Goal: Task Accomplishment & Management: Use online tool/utility

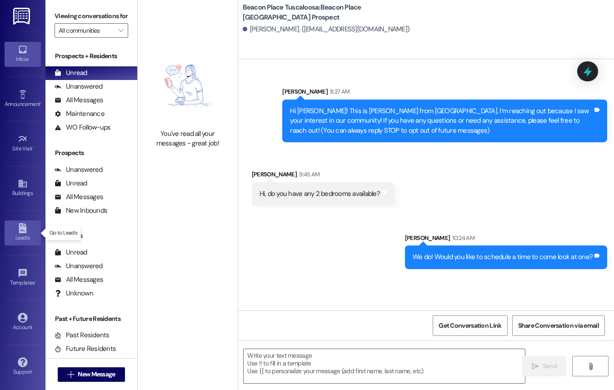
click at [22, 231] on icon at bounding box center [23, 228] width 8 height 10
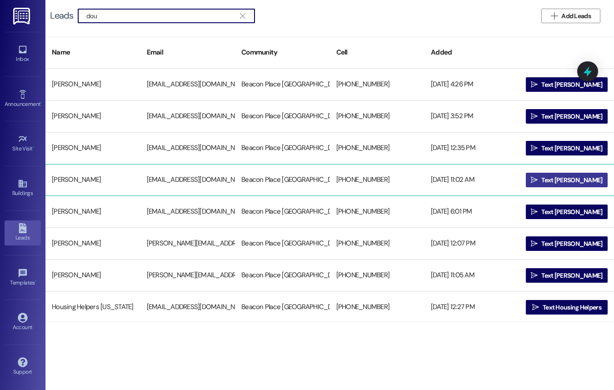
type input "dou"
click at [538, 179] on icon "" at bounding box center [534, 179] width 7 height 7
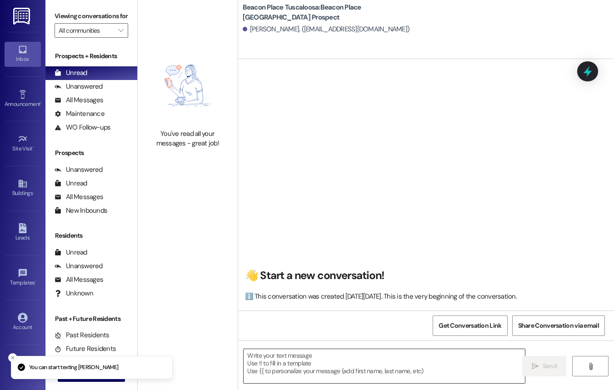
click at [331, 353] on textarea at bounding box center [384, 366] width 281 height 34
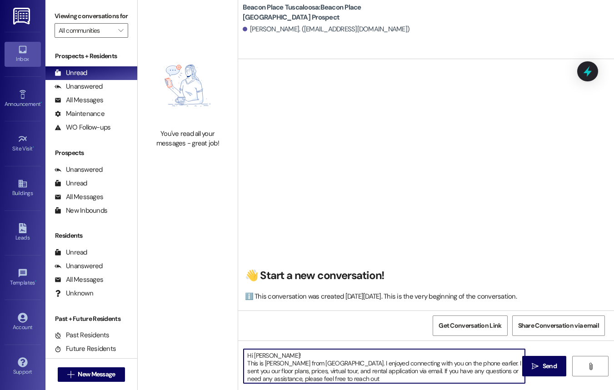
type textarea "Hi [PERSON_NAME]! This is [PERSON_NAME] from [GEOGRAPHIC_DATA]. I enjoyed conne…"
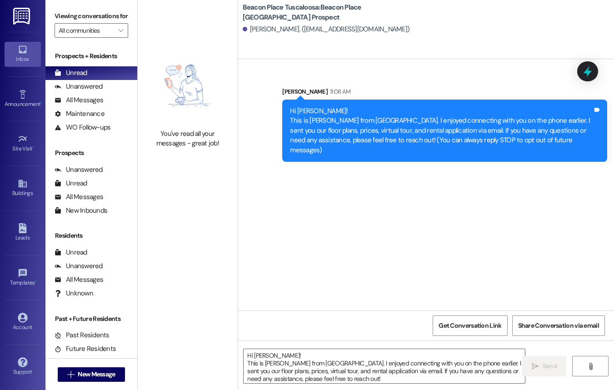
drag, startPoint x: 287, startPoint y: 109, endPoint x: 585, endPoint y: 149, distance: 300.3
click at [585, 149] on div "Hi [PERSON_NAME]! This is [PERSON_NAME] from [GEOGRAPHIC_DATA]. I enjoyed conne…" at bounding box center [444, 131] width 325 height 62
copy div "Hi [PERSON_NAME]! This is [PERSON_NAME] from [GEOGRAPHIC_DATA]. I enjoyed conne…"
click at [15, 273] on link "Templates •" at bounding box center [23, 277] width 36 height 25
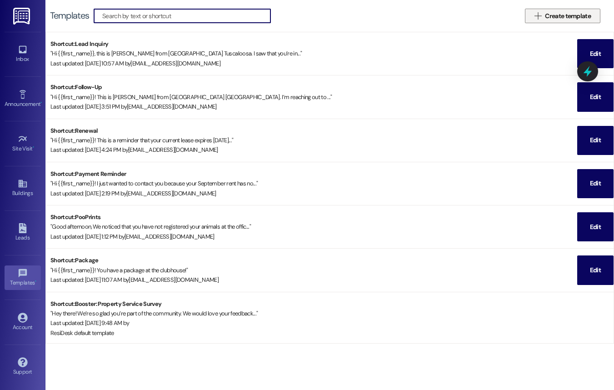
click at [531, 13] on button " Create template" at bounding box center [562, 16] width 75 height 15
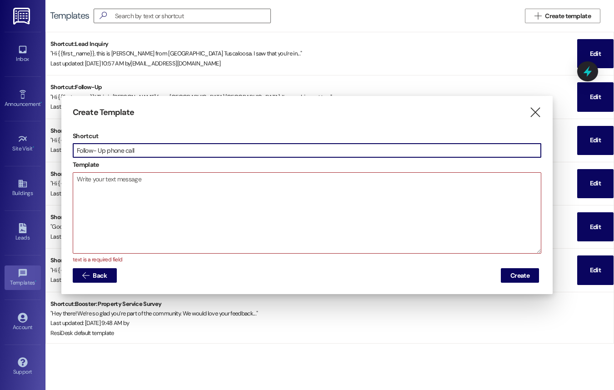
type input "Follow- Up phone call"
click at [103, 193] on textarea at bounding box center [307, 213] width 468 height 80
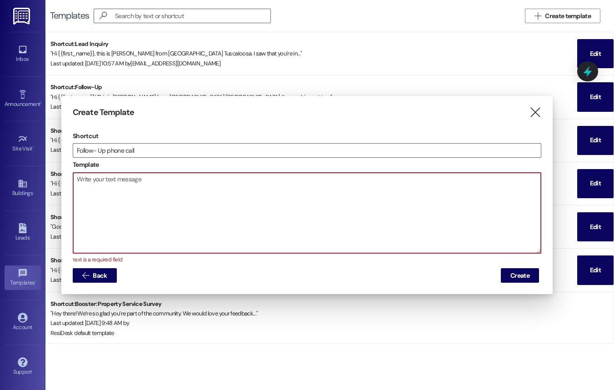
paste textarea "Hi [PERSON_NAME]! This is [PERSON_NAME] from [GEOGRAPHIC_DATA]. I enjoyed conne…"
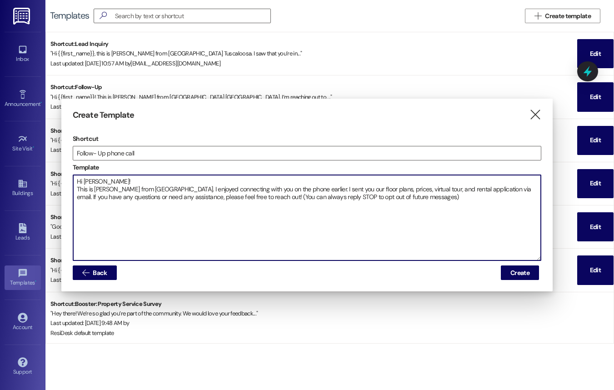
click at [105, 183] on textarea "Hi [PERSON_NAME]! This is [PERSON_NAME] from [GEOGRAPHIC_DATA]. I enjoyed conne…" at bounding box center [307, 217] width 468 height 85
type textarea "Hi [NAME]! This is [PERSON_NAME] from [GEOGRAPHIC_DATA]. I enjoyed connecting w…"
click at [517, 273] on span "Create" at bounding box center [519, 273] width 19 height 10
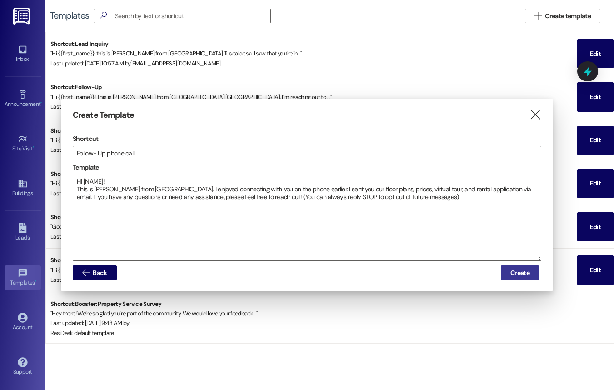
click at [521, 271] on span "Create" at bounding box center [519, 273] width 19 height 10
click at [518, 274] on span "Create" at bounding box center [519, 273] width 19 height 10
click at [533, 115] on icon "" at bounding box center [535, 115] width 12 height 10
